Goal: Transaction & Acquisition: Purchase product/service

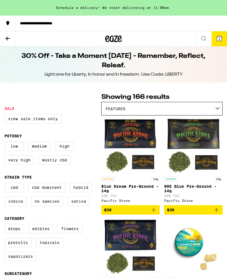
click at [9, 38] on icon at bounding box center [8, 38] width 4 height 4
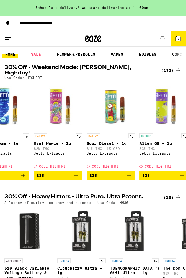
scroll to position [0, 5196]
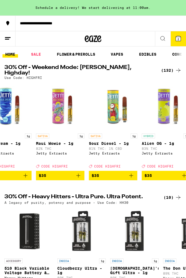
click at [173, 67] on div "(132)" at bounding box center [171, 70] width 20 height 7
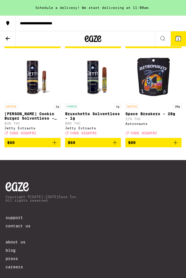
scroll to position [4264, 0]
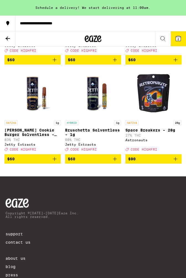
click at [10, 40] on icon at bounding box center [7, 38] width 7 height 7
